Goal: Browse casually: Explore the website without a specific task or goal

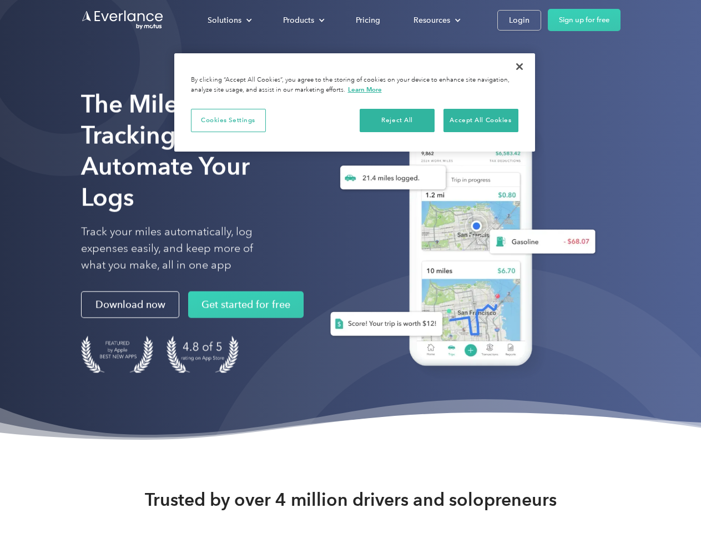
click at [229, 20] on div "Solutions" at bounding box center [225, 20] width 34 height 14
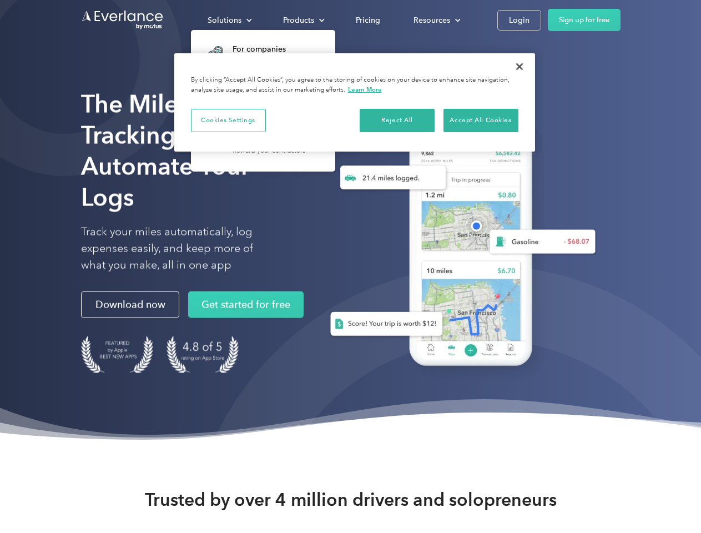
click at [303, 20] on div "Products" at bounding box center [298, 20] width 31 height 14
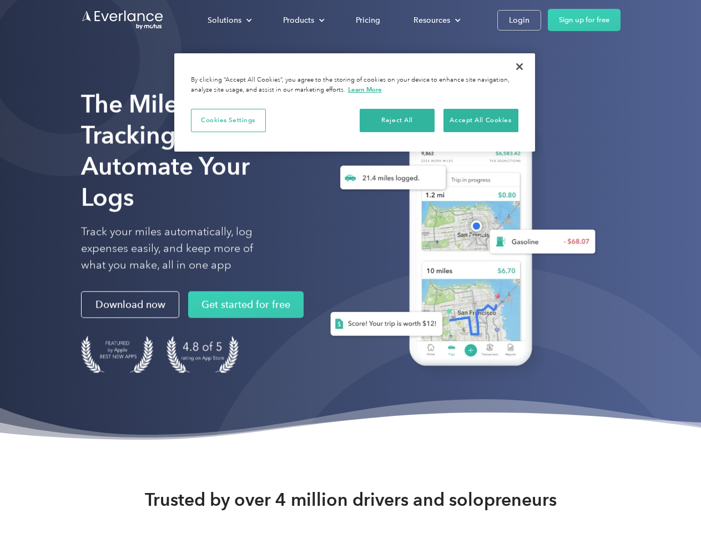
click at [436, 20] on div "Resources" at bounding box center [432, 20] width 37 height 14
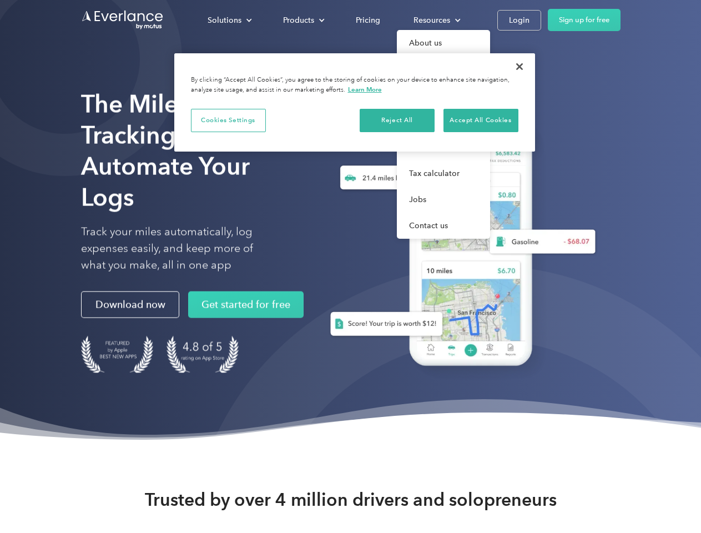
click at [228, 120] on button "Cookies Settings" at bounding box center [228, 120] width 75 height 23
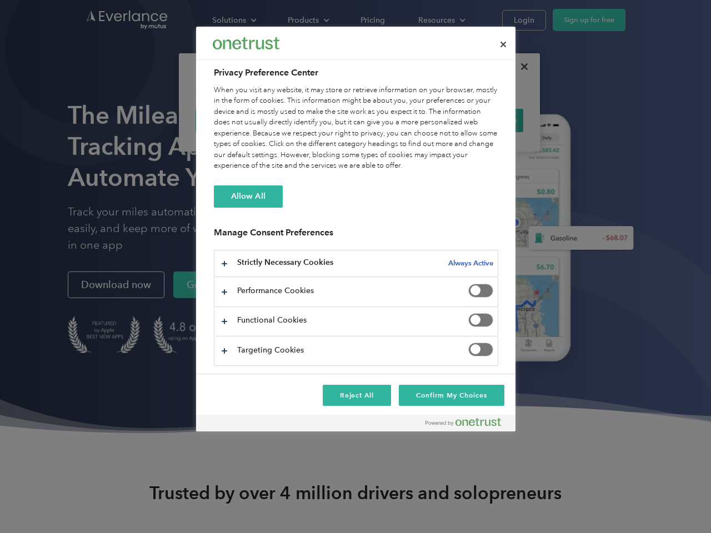
click at [398, 120] on div "When you visit any website, it may store or retrieve information on your browse…" at bounding box center [356, 128] width 284 height 87
click at [481, 120] on div "When you visit any website, it may store or retrieve information on your browse…" at bounding box center [356, 128] width 284 height 87
click at [520, 67] on div at bounding box center [355, 266] width 711 height 533
